Goal: Task Accomplishment & Management: Complete application form

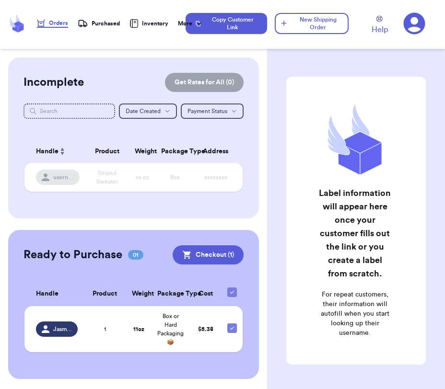
click at [276, 105] on div "Label information will appear here once your customer fills out the link or you…" at bounding box center [356, 245] width 178 height 375
click at [304, 21] on button "New Shipping Order" at bounding box center [312, 23] width 74 height 21
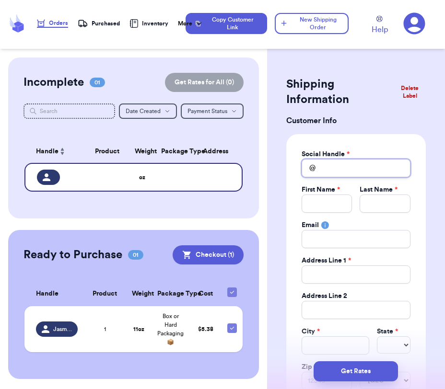
click at [337, 166] on input "Total Amount Paid" at bounding box center [356, 168] width 109 height 18
type input "N"
type input "Ni"
type input "Nik"
type input "Ni"
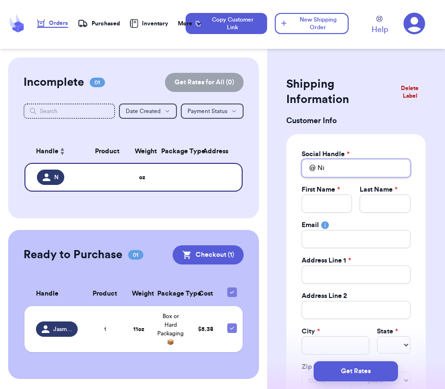
type input "Nic"
type input "[PERSON_NAME]"
type input "NickY"
type input "[PERSON_NAME]"
type input "NickYea"
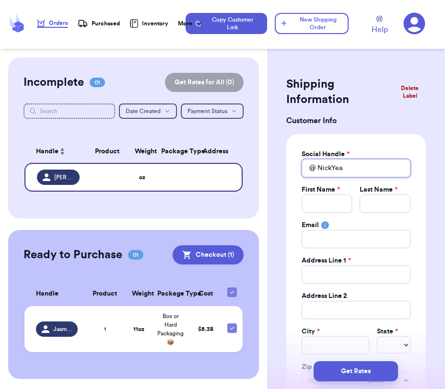
type input "NickYear"
type input "NickYearg"
type input "NickYeargi"
type input "NickYeargin"
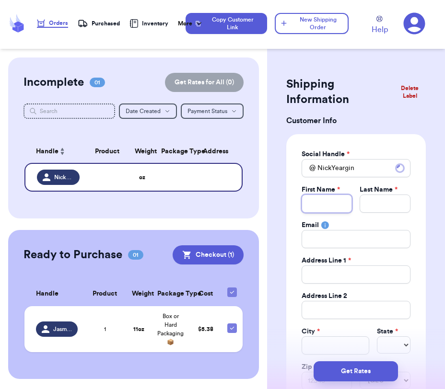
type input "N"
type input "Ni"
type input "Nic"
type input "[PERSON_NAME]"
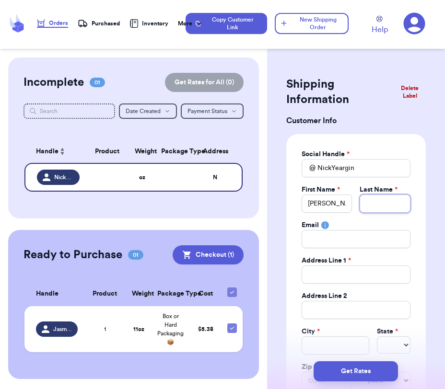
type input "Y"
type input "Ya"
type input "Y"
type input "Ye"
type input "Yea"
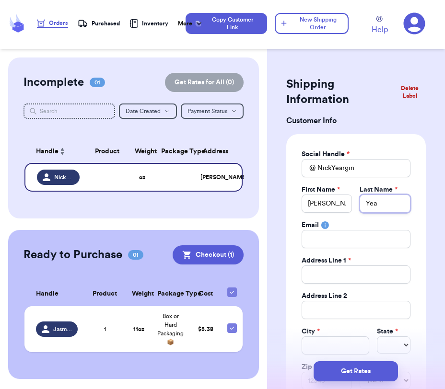
type input "Year"
type input "Yearg"
type input "Yeargi"
type input "[PERSON_NAME]"
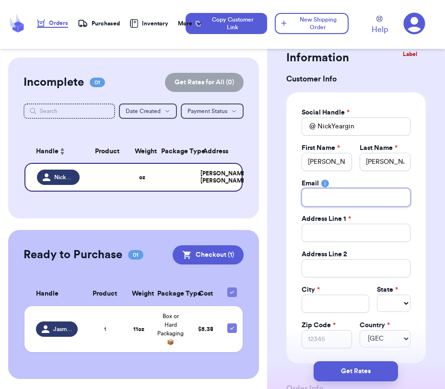
scroll to position [55, 0]
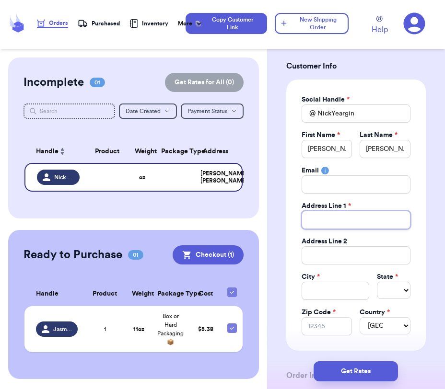
click at [341, 221] on input "Total Amount Paid" at bounding box center [356, 220] width 109 height 18
type input "P"
type input "PO"
type input "PO B"
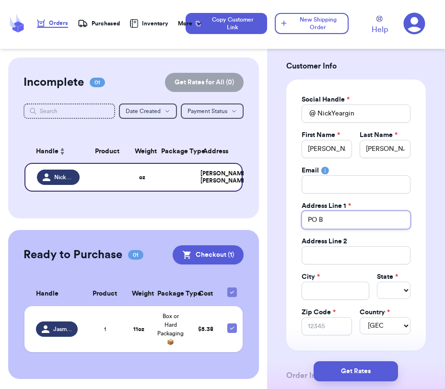
type input "PO Bo"
type input "PO Box"
type input "PO Box 1"
type input "PO Box 14"
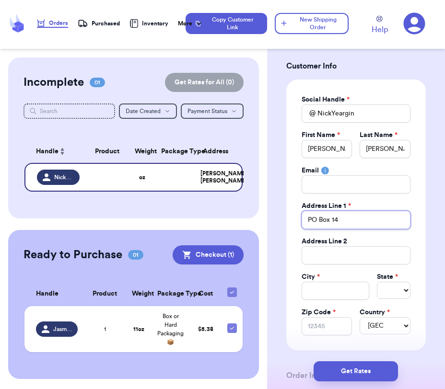
type input "PO Box 144"
type input "PO Box 1443"
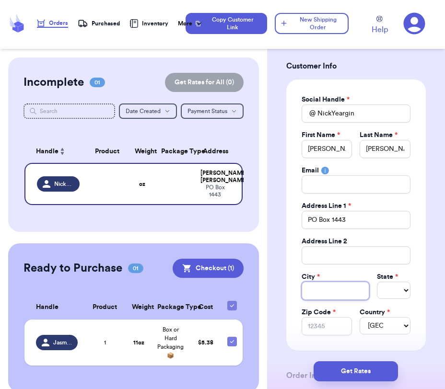
type input "H"
type input "Hi"
type input "Hil"
type input "Hilo"
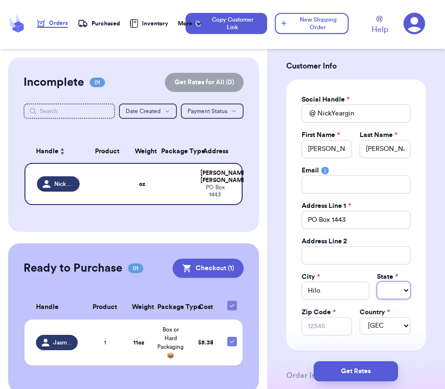
select select "HI"
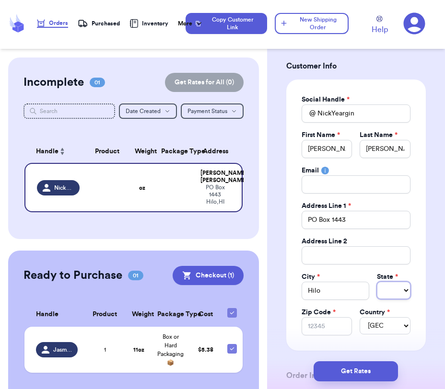
click at [408, 291] on select "AL AK AZ AR CA CO CT DE DC [GEOGRAPHIC_DATA] [GEOGRAPHIC_DATA] HI ID IL IN IA […" at bounding box center [394, 290] width 34 height 17
click at [325, 329] on input "Zip Code *" at bounding box center [327, 326] width 51 height 18
type input "9"
type input "96"
type input "967"
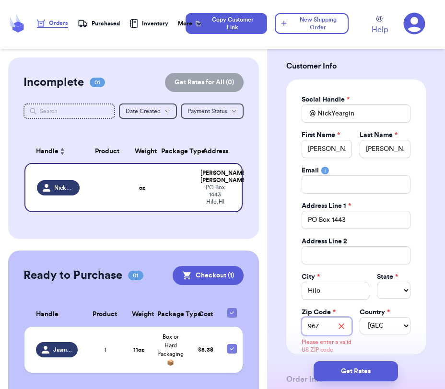
type input "9671"
type input "967"
type input "9672"
type input "96721"
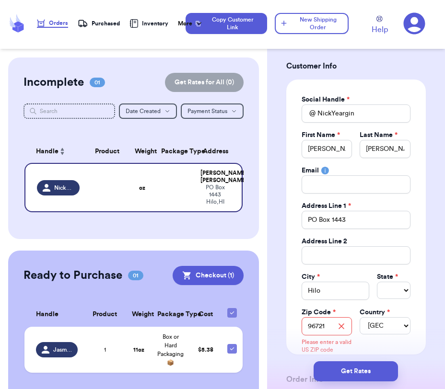
click at [374, 341] on div "Social Handle * @ NickYeargin First Name * [PERSON_NAME] Last Name * [PERSON_NA…" at bounding box center [356, 217] width 140 height 275
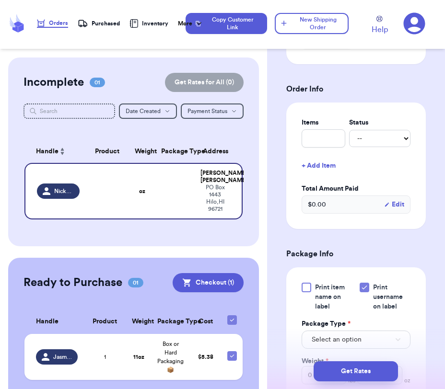
scroll to position [348, 0]
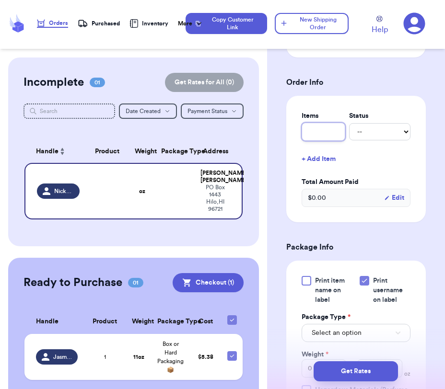
click at [328, 139] on input "text" at bounding box center [324, 132] width 44 height 18
type input "1"
click at [386, 136] on select "-- Paid Owes" at bounding box center [379, 131] width 61 height 17
select select "paid"
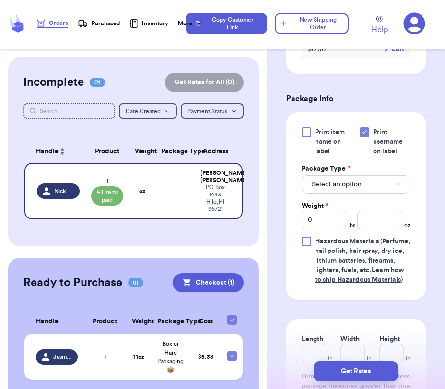
scroll to position [501, 0]
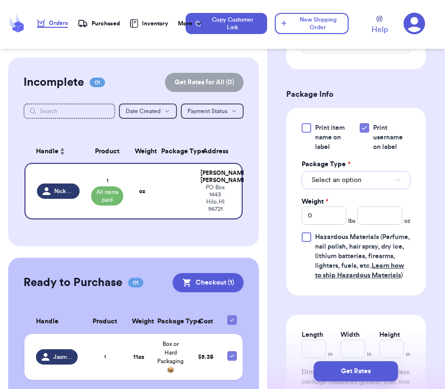
click at [345, 181] on span "Select an option" at bounding box center [337, 181] width 50 height 10
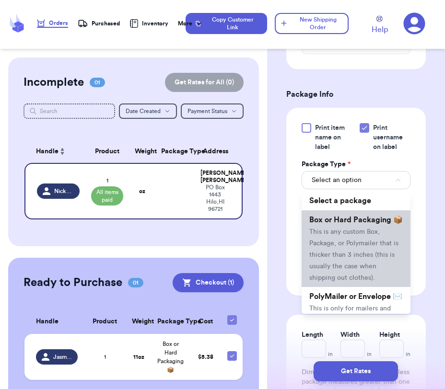
click at [336, 231] on span "This is any custom Box, Package, or Polymailer that is thicker than 3 inches (t…" at bounding box center [353, 255] width 89 height 53
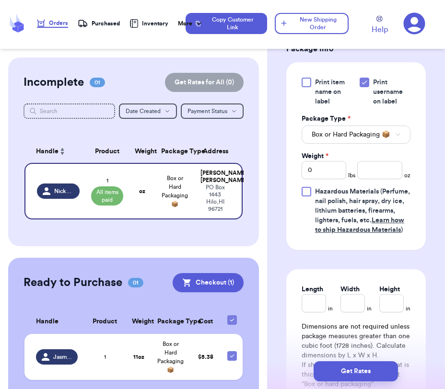
scroll to position [562, 0]
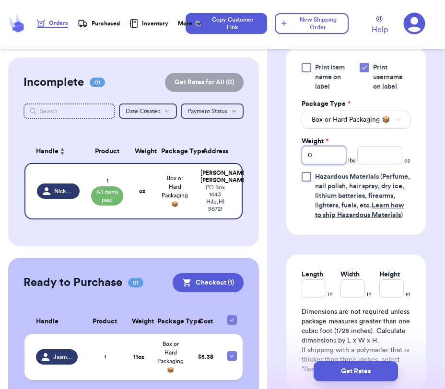
click at [336, 157] on input "0" at bounding box center [324, 155] width 45 height 18
type input "01"
type input "0"
type input "1"
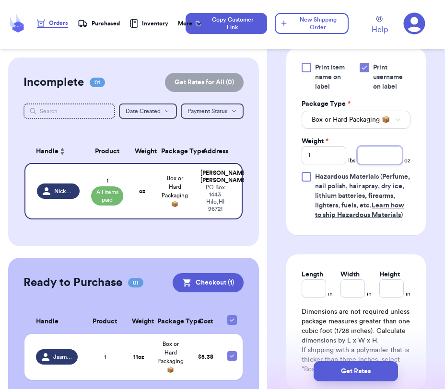
click at [392, 157] on input "number" at bounding box center [379, 155] width 45 height 18
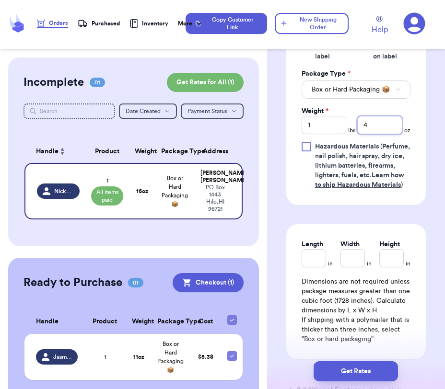
scroll to position [641, 0]
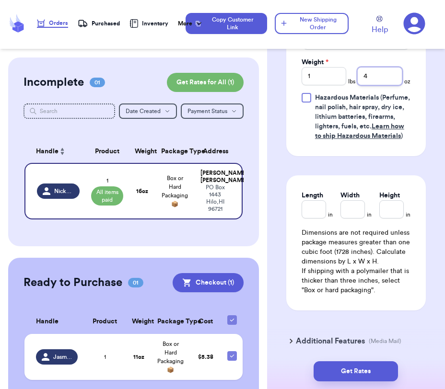
type input "4"
click at [316, 217] on input "Length" at bounding box center [314, 209] width 24 height 18
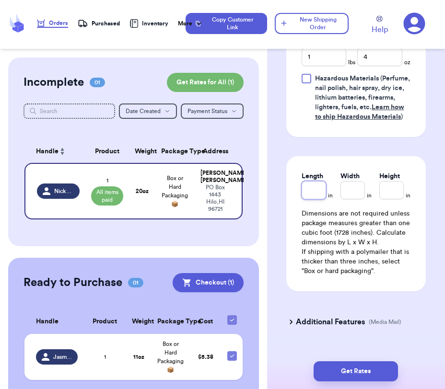
scroll to position [661, 0]
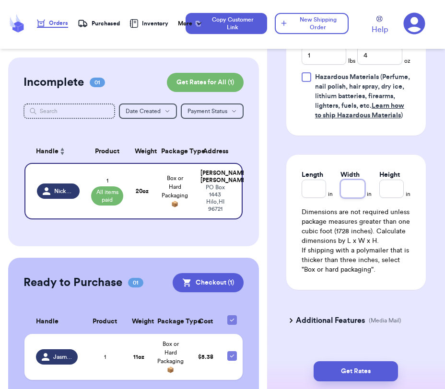
click at [353, 198] on input "Width" at bounding box center [352, 189] width 24 height 18
type input "8"
click at [308, 198] on input "Length *" at bounding box center [315, 189] width 26 height 18
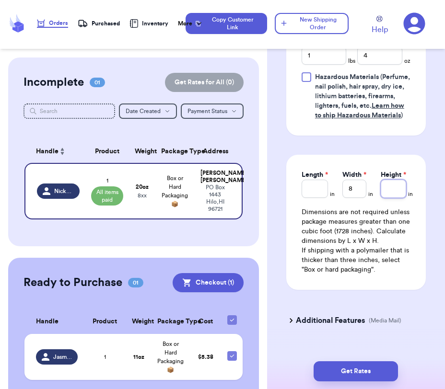
click at [392, 198] on input "Height *" at bounding box center [393, 189] width 25 height 18
type input "1"
type input "11"
click at [306, 198] on input "Length *" at bounding box center [315, 189] width 26 height 18
type input "13"
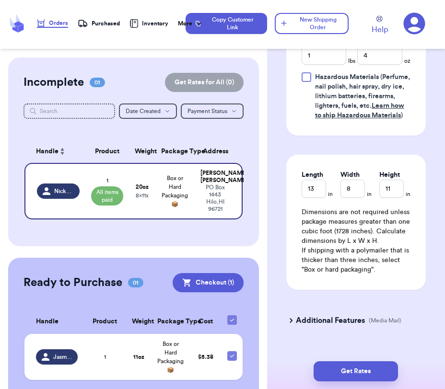
click at [391, 289] on div "Length 13 in Width 8 in Height 11 in Dimensions are not required unless package…" at bounding box center [356, 222] width 140 height 135
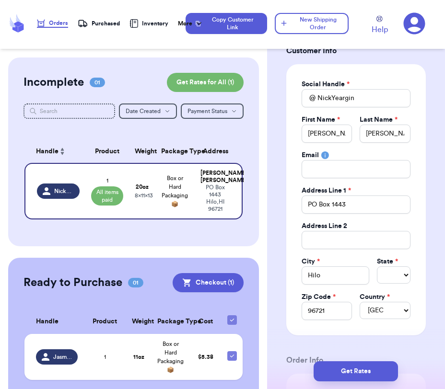
scroll to position [73, 0]
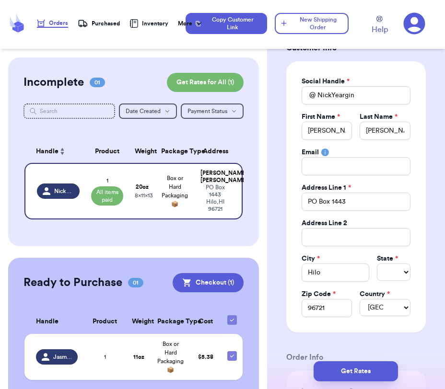
click at [359, 369] on button "Get Rates" at bounding box center [356, 372] width 84 height 20
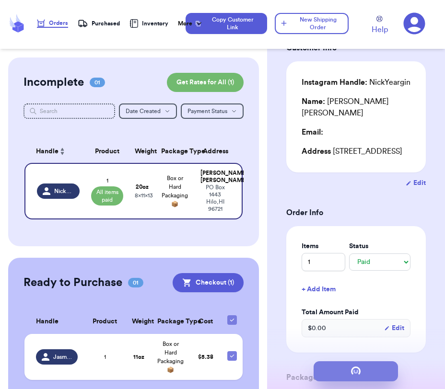
scroll to position [0, 0]
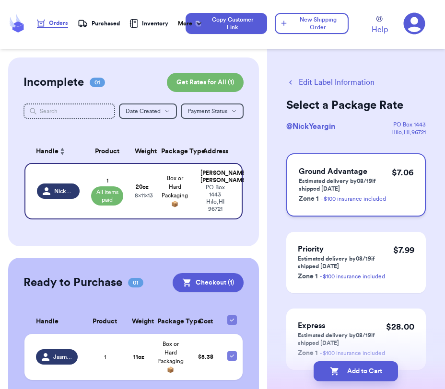
click at [319, 184] on p "Estimated delivery by 08/19 if shipped [DATE]" at bounding box center [345, 184] width 93 height 15
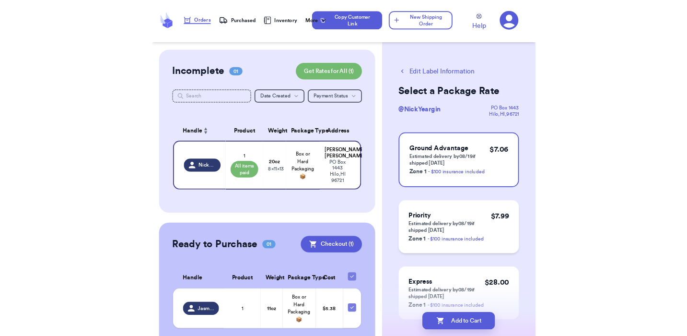
scroll to position [22, 0]
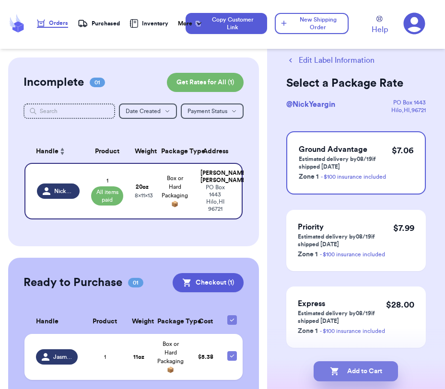
click at [348, 369] on button "Add to Cart" at bounding box center [356, 372] width 84 height 20
checkbox input "true"
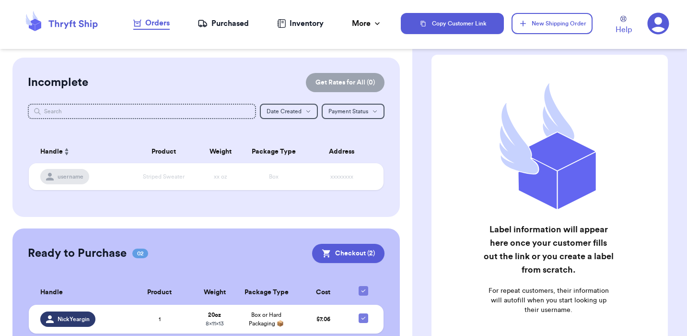
scroll to position [70, 0]
